Goal: Communication & Community: Answer question/provide support

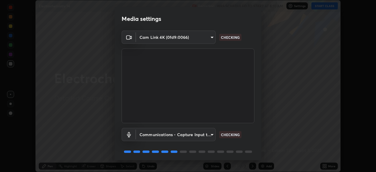
scroll to position [21, 0]
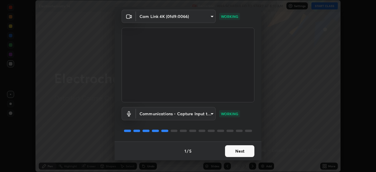
click at [233, 151] on button "Next" at bounding box center [239, 151] width 29 height 12
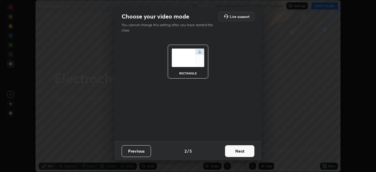
scroll to position [0, 0]
click at [235, 152] on button "Next" at bounding box center [239, 151] width 29 height 12
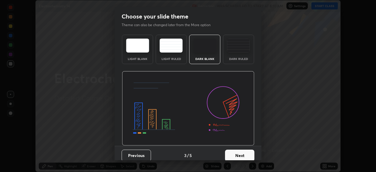
click at [236, 153] on button "Next" at bounding box center [239, 156] width 29 height 12
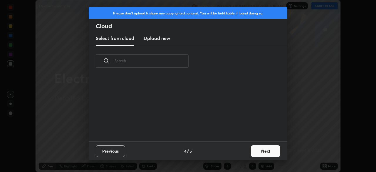
click at [258, 150] on button "Next" at bounding box center [265, 151] width 29 height 12
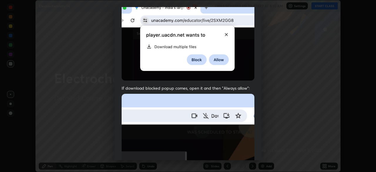
scroll to position [141, 0]
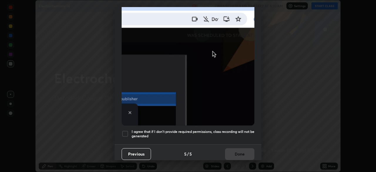
click at [125, 130] on div at bounding box center [125, 133] width 7 height 7
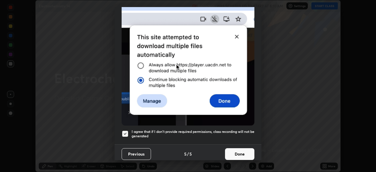
click at [236, 151] on button "Done" at bounding box center [239, 154] width 29 height 12
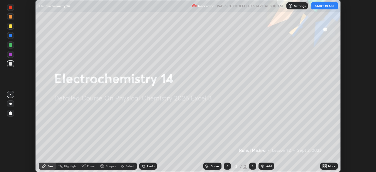
click at [318, 8] on button "START CLASS" at bounding box center [325, 5] width 26 height 7
click at [324, 165] on icon at bounding box center [323, 164] width 1 height 1
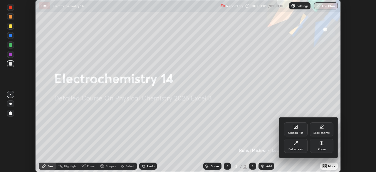
click at [296, 130] on div "Upload File" at bounding box center [296, 129] width 24 height 14
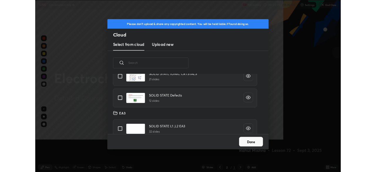
scroll to position [72, 189]
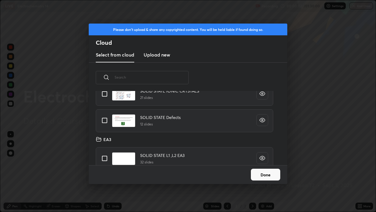
click at [106, 119] on input "grid" at bounding box center [104, 120] width 12 height 12
checkbox input "true"
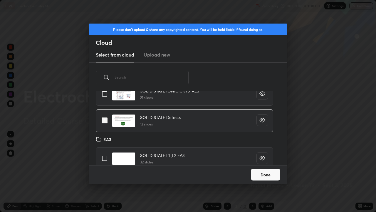
click at [263, 172] on button "Done" at bounding box center [265, 174] width 29 height 12
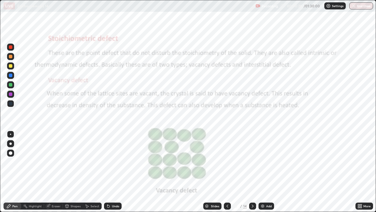
click at [12, 103] on div at bounding box center [11, 104] width 4 height 4
click at [112, 172] on div "Undo" at bounding box center [115, 205] width 7 height 3
click at [361, 172] on icon at bounding box center [360, 206] width 1 height 1
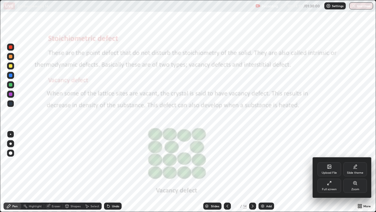
click at [331, 172] on icon at bounding box center [329, 183] width 5 height 5
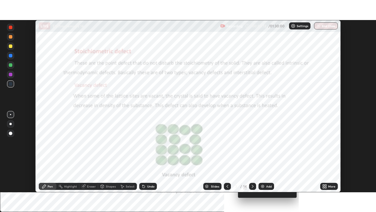
scroll to position [29226, 29022]
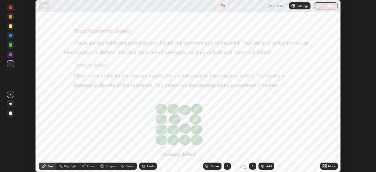
click at [328, 167] on div "More" at bounding box center [329, 166] width 18 height 7
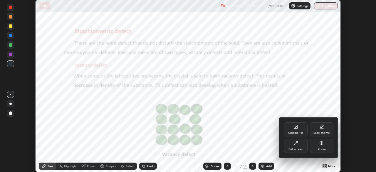
click at [298, 145] on icon at bounding box center [296, 143] width 5 height 5
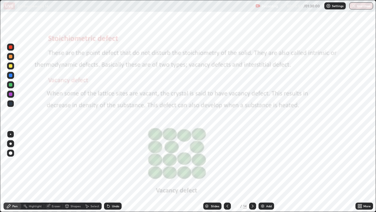
scroll to position [212, 376]
click at [252, 172] on icon at bounding box center [252, 205] width 5 height 5
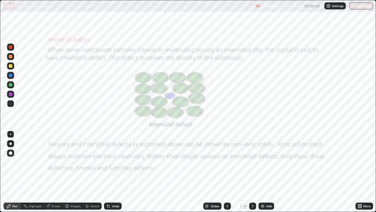
click at [12, 106] on div at bounding box center [10, 103] width 7 height 7
click at [252, 172] on icon at bounding box center [252, 205] width 5 height 5
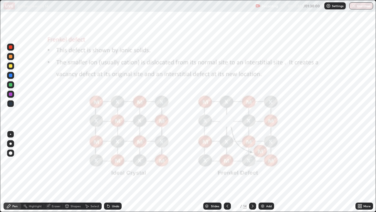
click at [252, 172] on icon at bounding box center [253, 205] width 2 height 3
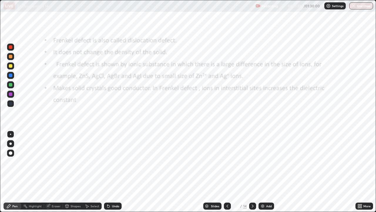
click at [227, 172] on icon at bounding box center [228, 205] width 2 height 3
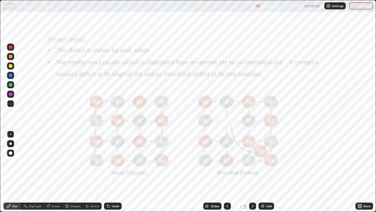
click at [227, 172] on icon at bounding box center [228, 205] width 2 height 3
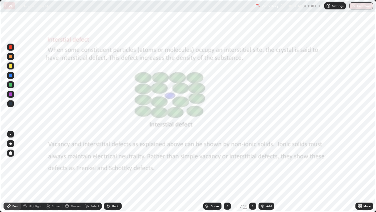
click at [227, 172] on icon at bounding box center [227, 205] width 5 height 5
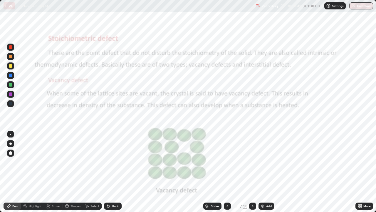
click at [252, 172] on icon at bounding box center [252, 205] width 5 height 5
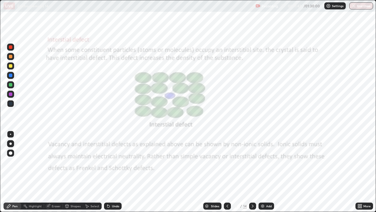
click at [252, 172] on icon at bounding box center [252, 205] width 5 height 5
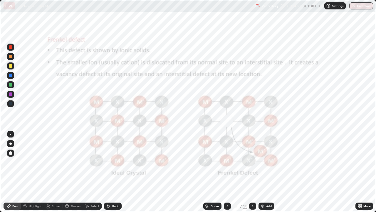
click at [254, 172] on div at bounding box center [252, 205] width 7 height 7
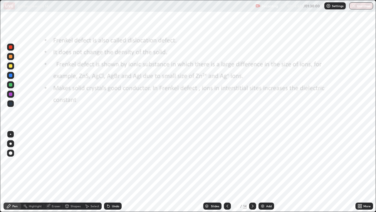
click at [12, 49] on div at bounding box center [10, 47] width 7 height 7
click at [228, 172] on icon at bounding box center [227, 205] width 5 height 5
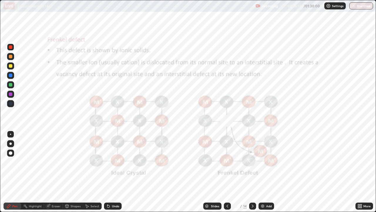
click at [252, 172] on icon at bounding box center [252, 205] width 5 height 5
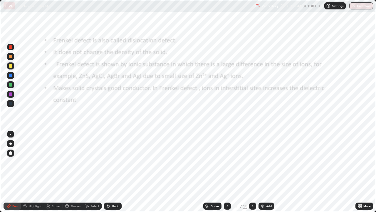
click at [227, 172] on icon at bounding box center [227, 205] width 5 height 5
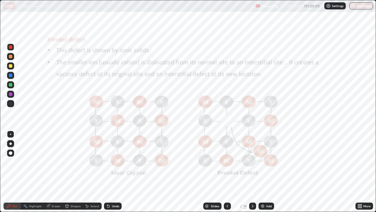
click at [253, 172] on icon at bounding box center [252, 205] width 5 height 5
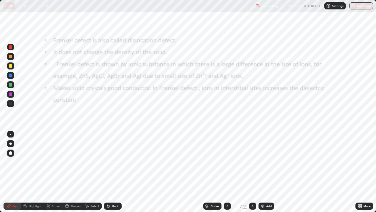
click at [53, 172] on div "Eraser" at bounding box center [56, 205] width 9 height 3
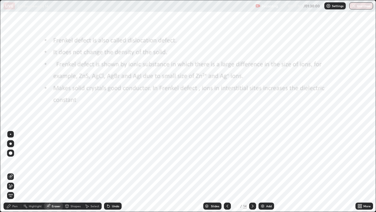
click at [15, 172] on div "Pen" at bounding box center [14, 205] width 5 height 3
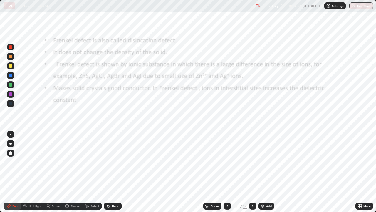
click at [227, 172] on icon at bounding box center [227, 205] width 5 height 5
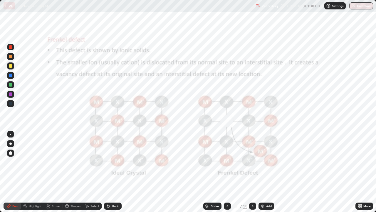
click at [252, 172] on icon at bounding box center [252, 205] width 5 height 5
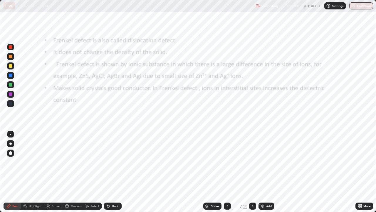
click at [251, 172] on icon at bounding box center [252, 205] width 5 height 5
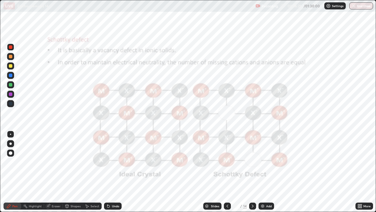
click at [252, 172] on icon at bounding box center [252, 205] width 5 height 5
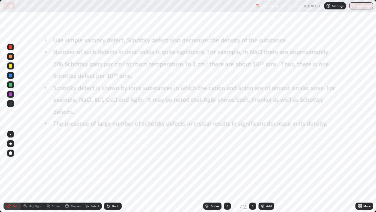
click at [11, 85] on div at bounding box center [11, 85] width 4 height 4
click at [114, 172] on div "Undo" at bounding box center [113, 205] width 18 height 7
click at [113, 172] on div "Undo" at bounding box center [115, 205] width 7 height 3
click at [253, 172] on icon at bounding box center [252, 205] width 5 height 5
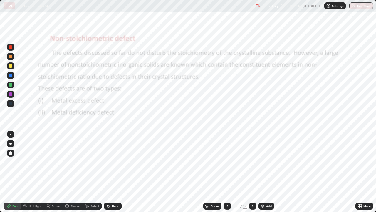
click at [11, 84] on div at bounding box center [11, 85] width 4 height 4
click at [252, 172] on icon at bounding box center [252, 205] width 5 height 5
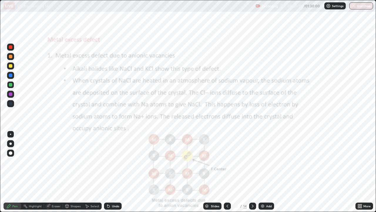
click at [11, 47] on div at bounding box center [11, 47] width 4 height 4
click at [227, 172] on icon at bounding box center [227, 205] width 5 height 5
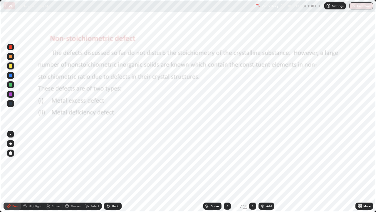
click at [227, 172] on icon at bounding box center [227, 205] width 5 height 5
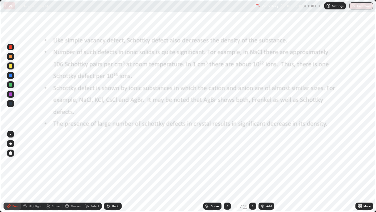
click at [359, 8] on button "End Class" at bounding box center [362, 5] width 24 height 7
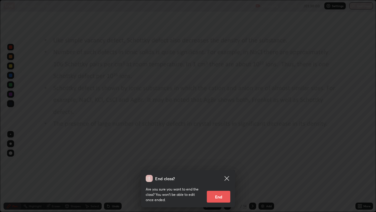
click at [223, 172] on button "End" at bounding box center [219, 196] width 24 height 12
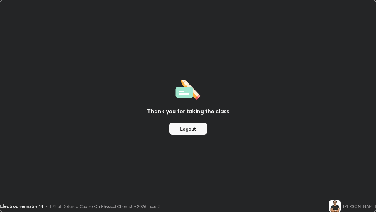
click at [198, 129] on button "Logout" at bounding box center [188, 129] width 37 height 12
click at [198, 130] on button "Logout" at bounding box center [188, 129] width 37 height 12
click at [199, 129] on button "Logout" at bounding box center [188, 129] width 37 height 12
click at [200, 127] on button "Logout" at bounding box center [188, 129] width 37 height 12
click at [201, 128] on button "Logout" at bounding box center [188, 129] width 37 height 12
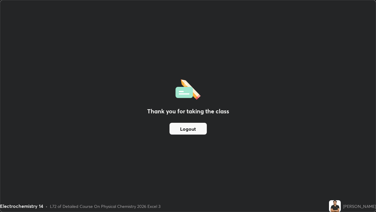
click at [202, 126] on button "Logout" at bounding box center [188, 129] width 37 height 12
click at [201, 128] on button "Logout" at bounding box center [188, 129] width 37 height 12
